Goal: Navigation & Orientation: Find specific page/section

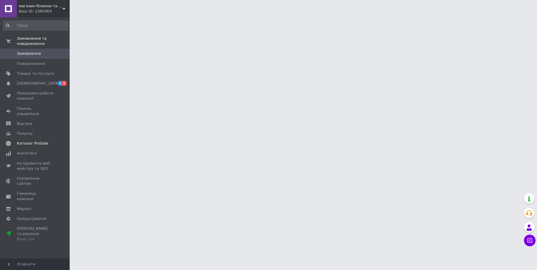
click at [36, 141] on span "Каталог ProSale" at bounding box center [32, 143] width 31 height 5
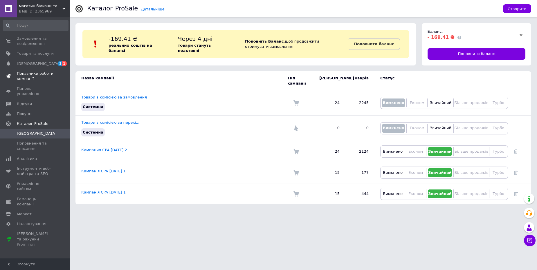
click at [37, 75] on span "Показники роботи компанії" at bounding box center [35, 76] width 37 height 10
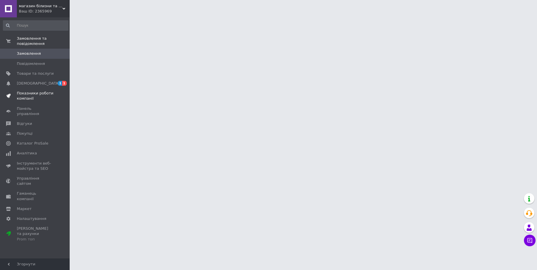
click at [38, 94] on span "Показники роботи компанії" at bounding box center [35, 96] width 37 height 10
click at [35, 98] on span "Показники роботи компанії" at bounding box center [35, 96] width 37 height 10
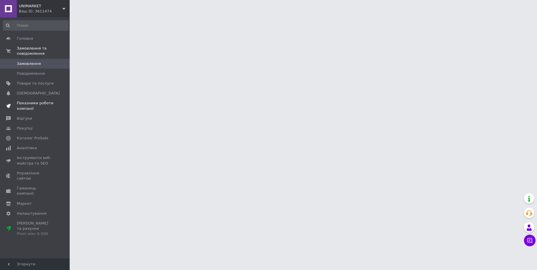
click at [38, 107] on span "Показники роботи компанії" at bounding box center [35, 106] width 37 height 10
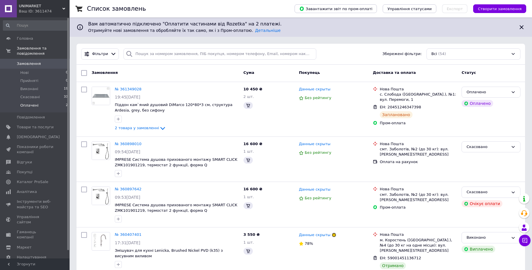
click at [30, 105] on span "Оплачені" at bounding box center [29, 105] width 18 height 5
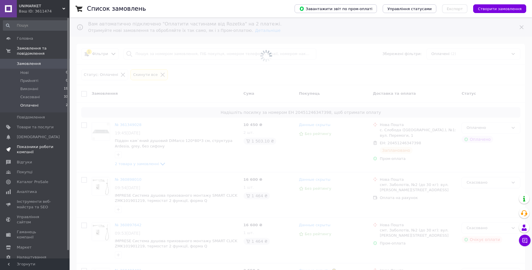
click at [30, 152] on span "Показники роботи компанії" at bounding box center [35, 149] width 37 height 10
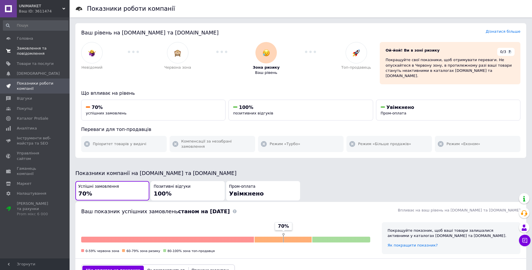
click at [45, 55] on span "Замовлення та повідомлення" at bounding box center [35, 51] width 37 height 10
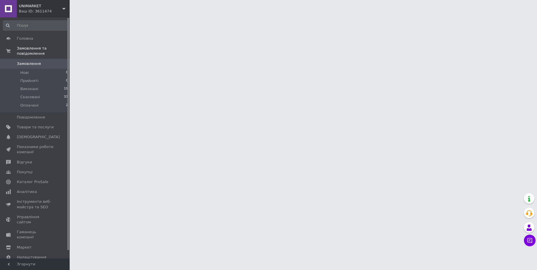
click at [36, 65] on span "Замовлення" at bounding box center [29, 63] width 24 height 5
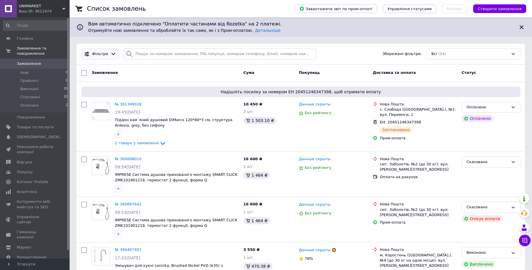
click at [111, 55] on icon at bounding box center [114, 54] width 6 height 6
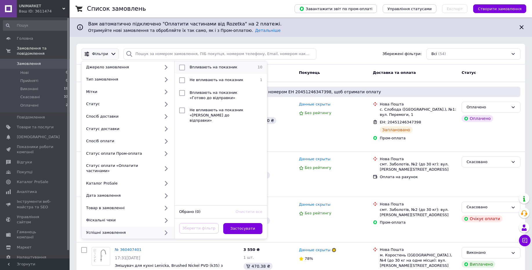
click at [217, 66] on span "Впливають на показник" at bounding box center [214, 67] width 48 height 4
checkbox input "true"
click at [240, 223] on button "Застосувати" at bounding box center [242, 228] width 39 height 11
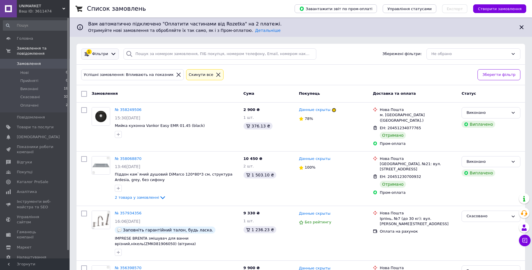
click at [111, 54] on icon at bounding box center [114, 54] width 6 height 6
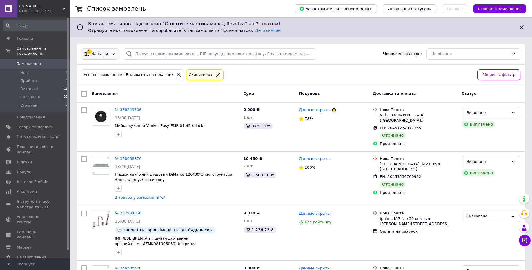
click at [111, 56] on icon at bounding box center [114, 54] width 6 height 6
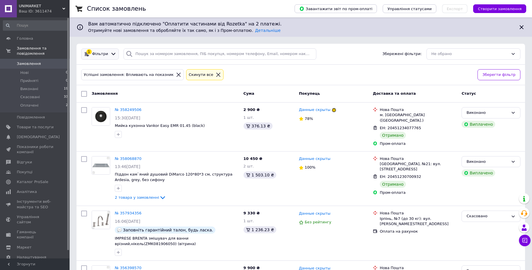
click at [111, 58] on div "1 Фільтри" at bounding box center [100, 53] width 38 height 11
click at [109, 54] on div at bounding box center [113, 54] width 8 height 6
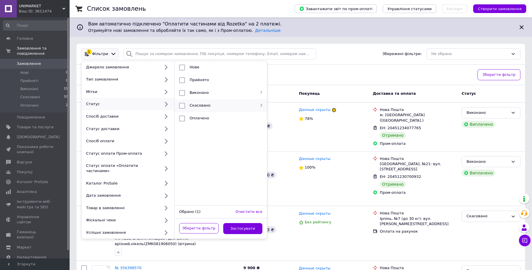
click at [209, 108] on div "Скасовано" at bounding box center [220, 106] width 66 height 6
checkbox input "true"
click at [246, 226] on button "Застосувати" at bounding box center [242, 228] width 39 height 11
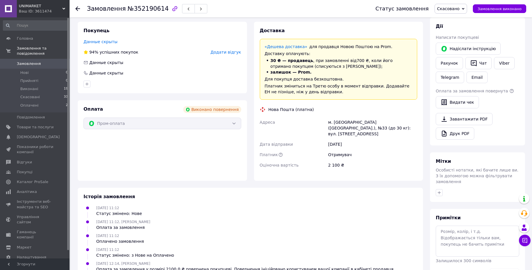
scroll to position [17, 0]
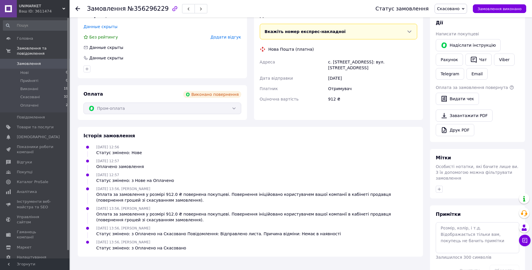
scroll to position [117, 0]
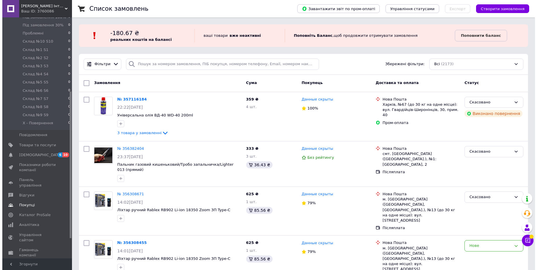
scroll to position [139, 0]
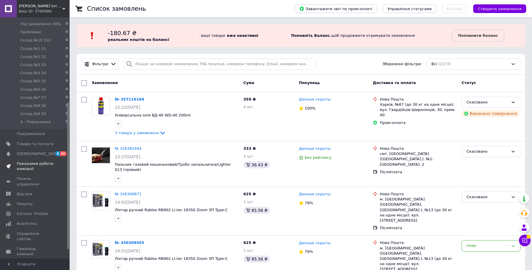
click at [39, 164] on span "Показники роботи компанії" at bounding box center [35, 166] width 37 height 10
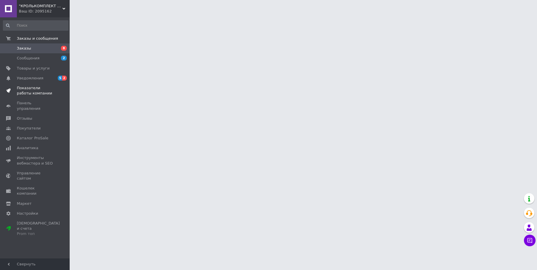
click at [41, 88] on span "Показатели работы компании" at bounding box center [35, 91] width 37 height 10
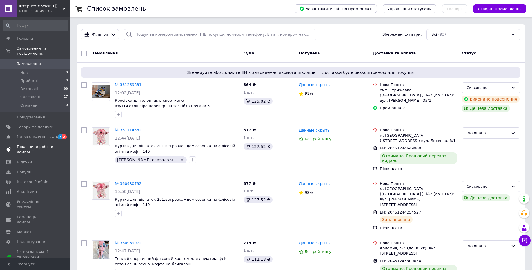
click at [41, 148] on span "Показники роботи компанії" at bounding box center [35, 149] width 37 height 10
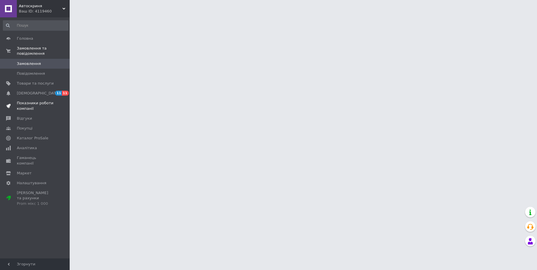
click at [36, 111] on span "Показники роботи компанії" at bounding box center [35, 106] width 37 height 10
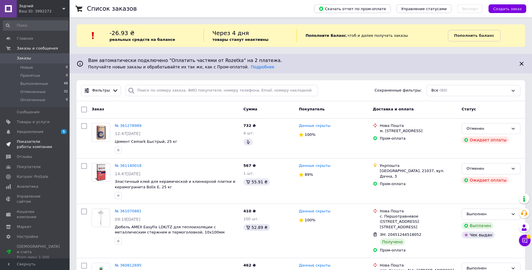
click at [37, 144] on span "Показатели работы компании" at bounding box center [35, 144] width 37 height 10
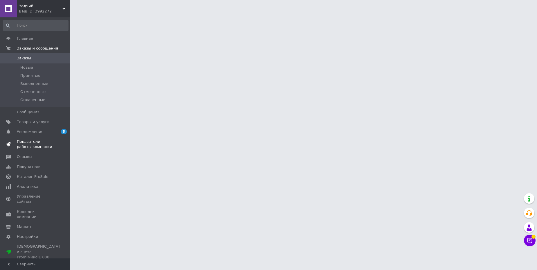
click at [35, 146] on span "Показатели работы компании" at bounding box center [35, 144] width 37 height 10
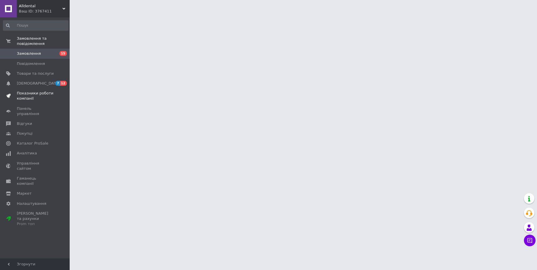
click at [44, 101] on span "Показники роботи компанії" at bounding box center [35, 96] width 37 height 10
click at [37, 98] on span "Показники роботи компанії" at bounding box center [35, 96] width 37 height 10
click at [42, 97] on span "Показники роботи компанії" at bounding box center [35, 96] width 37 height 10
click at [19, 98] on span "Показники роботи компанії" at bounding box center [35, 96] width 37 height 10
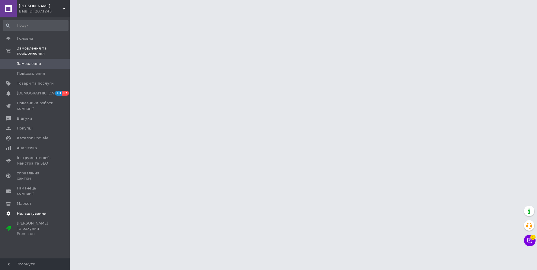
click at [35, 211] on span "Налаштування" at bounding box center [32, 213] width 30 height 5
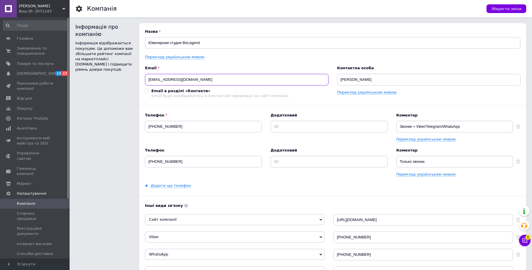
drag, startPoint x: 177, startPoint y: 81, endPoint x: 119, endPoint y: 79, distance: 57.7
click at [118, 79] on div "Інформація про компанію Інформація відображається покупцям. Це допоможе вам збі…" at bounding box center [300, 203] width 451 height 361
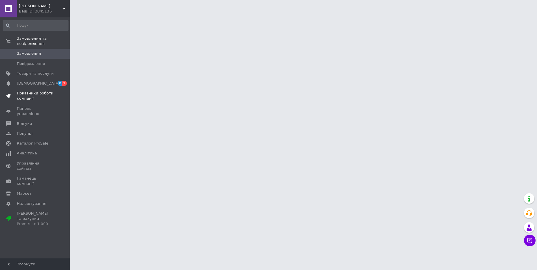
click at [41, 94] on span "Показники роботи компанії" at bounding box center [35, 96] width 37 height 10
click at [39, 95] on span "Показники роботи компанії" at bounding box center [35, 96] width 37 height 10
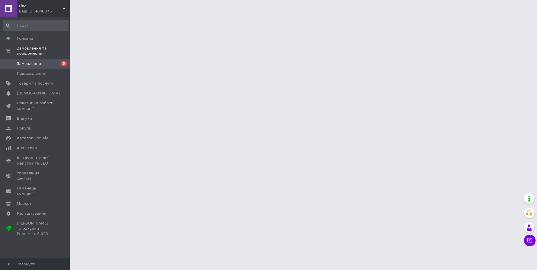
click at [536, 15] on html "Fine Ваш ID: 4048876 Сайт Fine Кабінет покупця Перевірити стан системи Сторінка…" at bounding box center [268, 7] width 537 height 15
click at [36, 211] on span "Налаштування" at bounding box center [32, 213] width 30 height 5
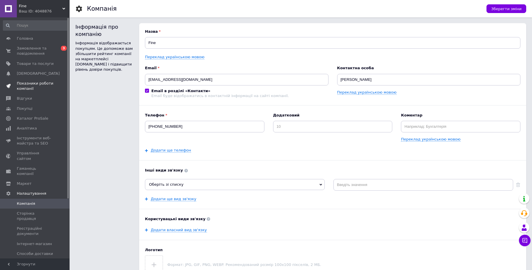
click at [31, 88] on span "Показники роботи компанії" at bounding box center [35, 86] width 37 height 10
